Goal: Find specific page/section: Find specific page/section

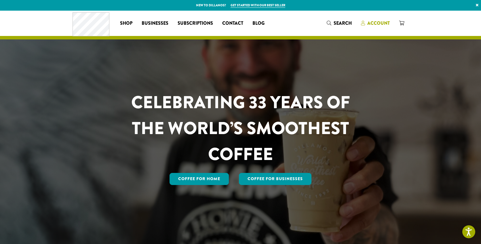
click at [381, 21] on span "Account" at bounding box center [379, 23] width 22 height 7
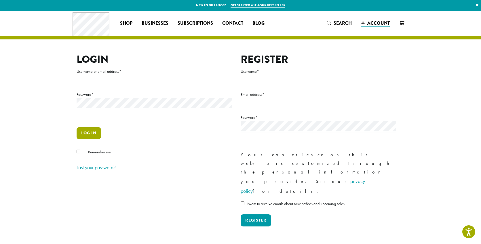
type input "**********"
click at [89, 132] on button "Log in" at bounding box center [89, 133] width 24 height 12
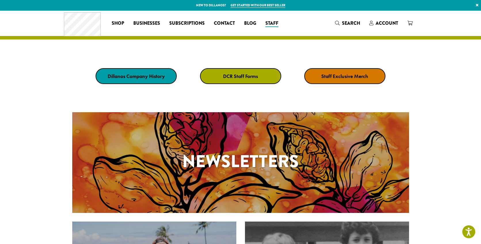
click at [247, 75] on strong "DCR Staff Forms" at bounding box center [240, 76] width 35 height 7
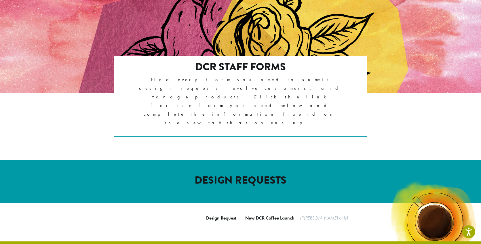
scroll to position [79, 0]
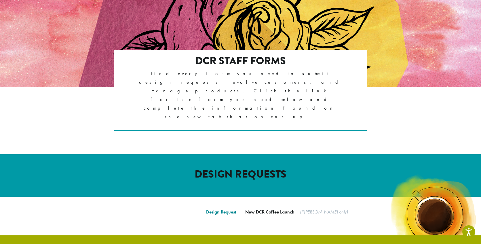
click at [224, 209] on link "Design Request" at bounding box center [221, 212] width 30 height 6
